Goal: Task Accomplishment & Management: Use online tool/utility

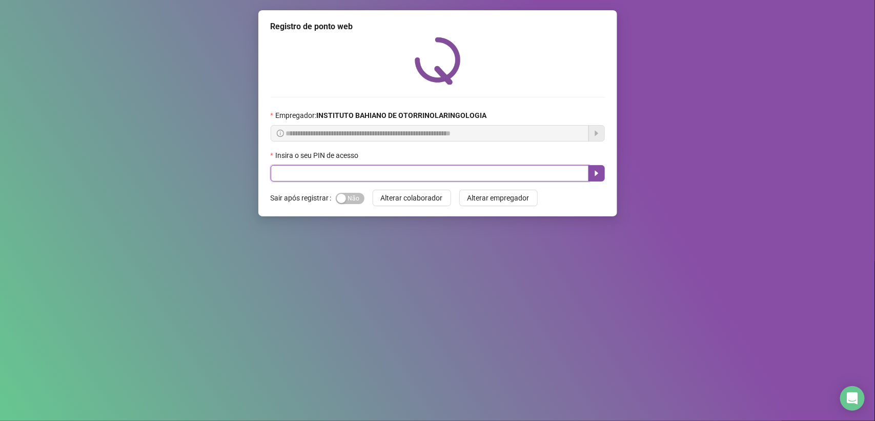
click at [309, 175] on input "text" at bounding box center [430, 173] width 318 height 16
type input "****"
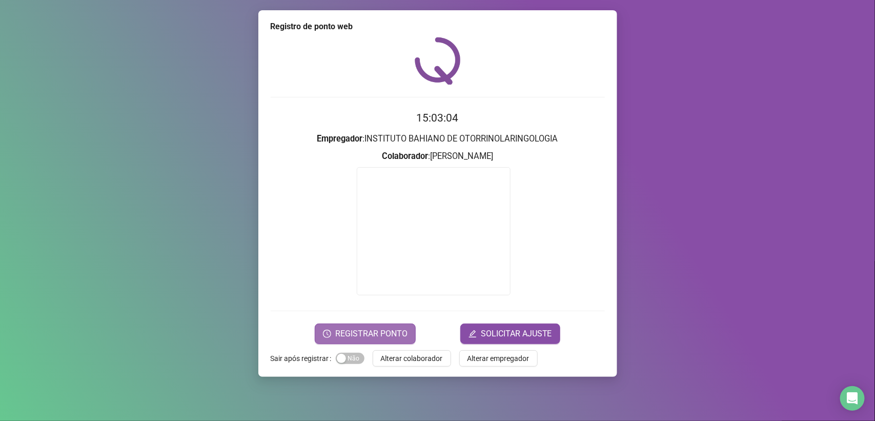
click at [374, 332] on span "REGISTRAR PONTO" at bounding box center [371, 334] width 72 height 12
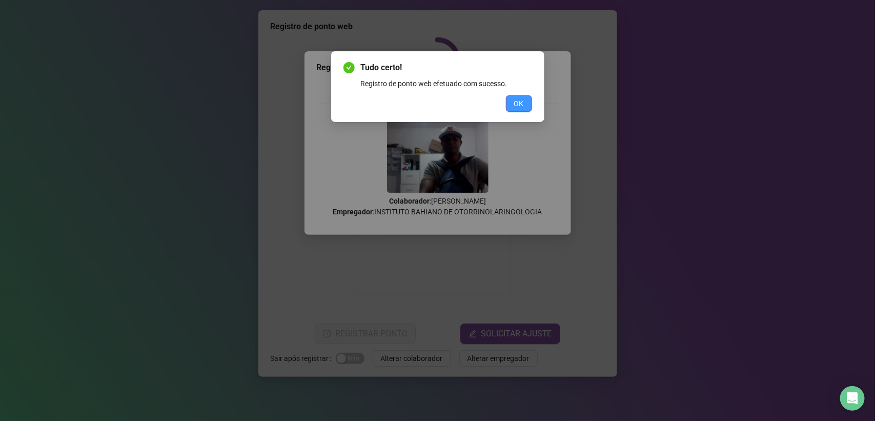
click at [518, 106] on span "OK" at bounding box center [519, 103] width 10 height 11
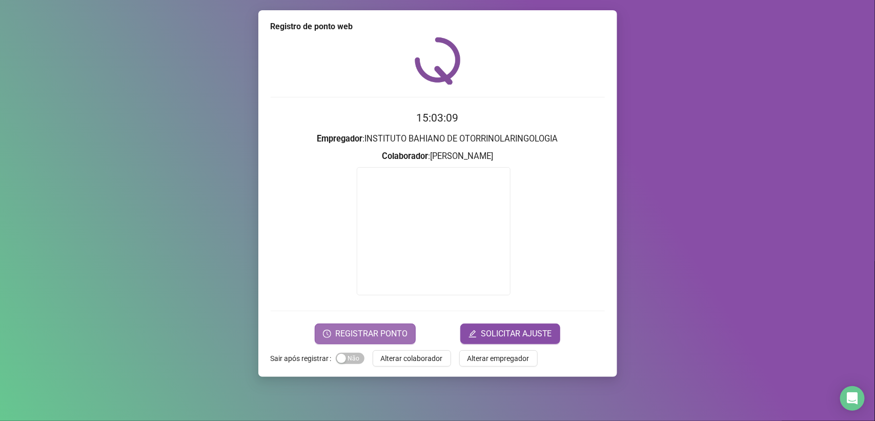
click at [374, 326] on button "REGISTRAR PONTO" at bounding box center [365, 334] width 101 height 21
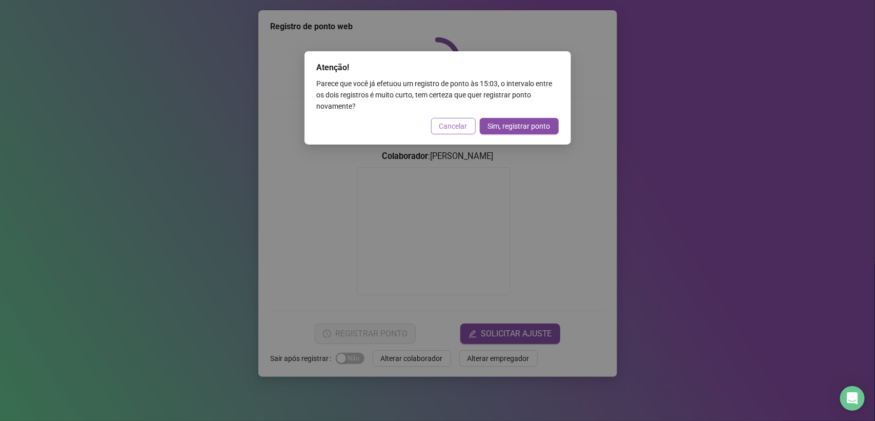
click at [453, 122] on span "Cancelar" at bounding box center [453, 125] width 28 height 11
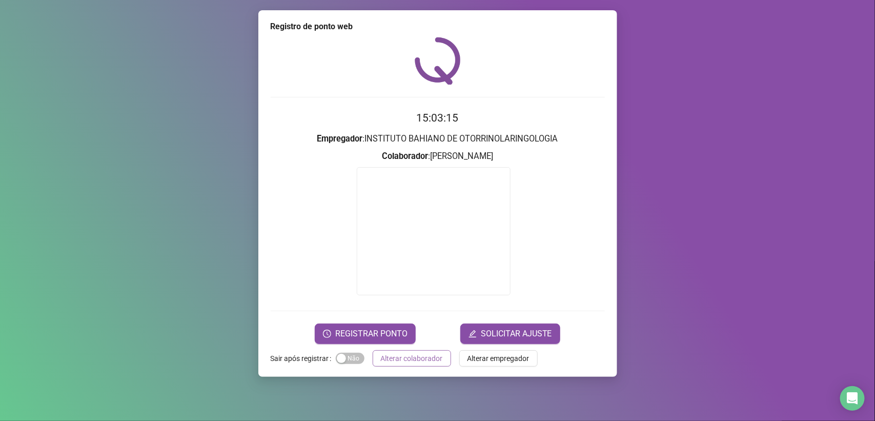
click at [391, 362] on span "Alterar colaborador" at bounding box center [412, 358] width 62 height 11
